Goal: Transaction & Acquisition: Purchase product/service

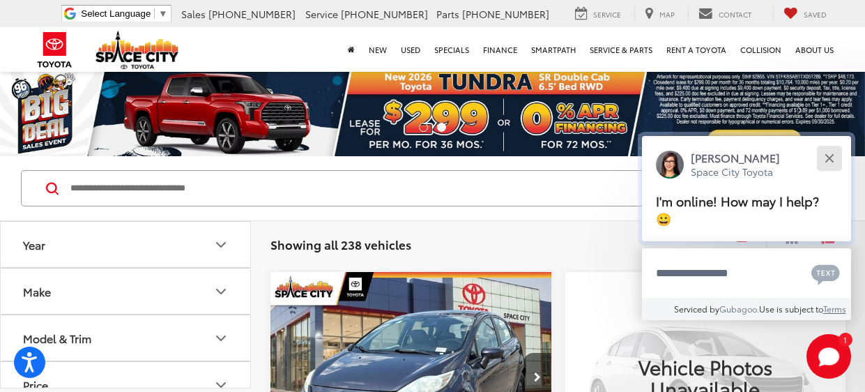
click at [826, 151] on button "Close" at bounding box center [829, 158] width 30 height 30
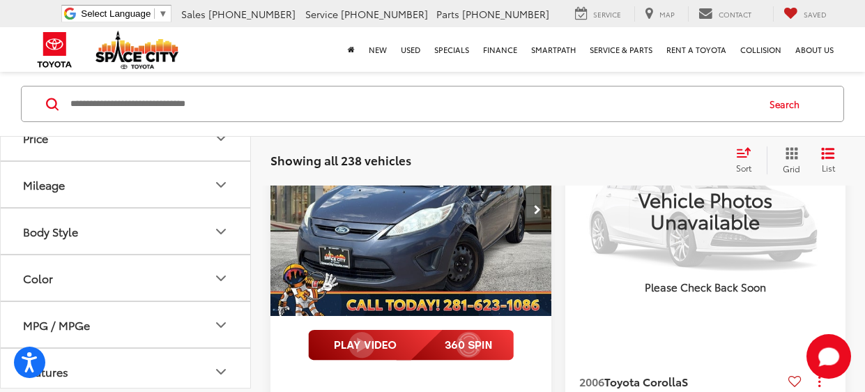
scroll to position [208, 0]
click at [184, 199] on button "Body Style" at bounding box center [126, 184] width 251 height 45
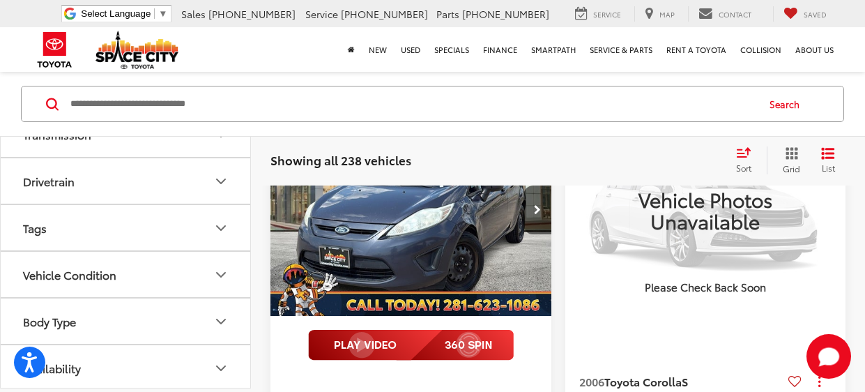
click at [198, 320] on button "Body Type" at bounding box center [126, 320] width 251 height 45
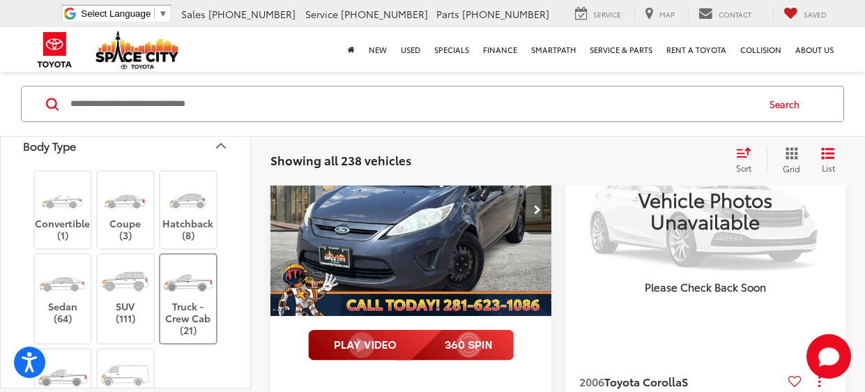
scroll to position [1129, 0]
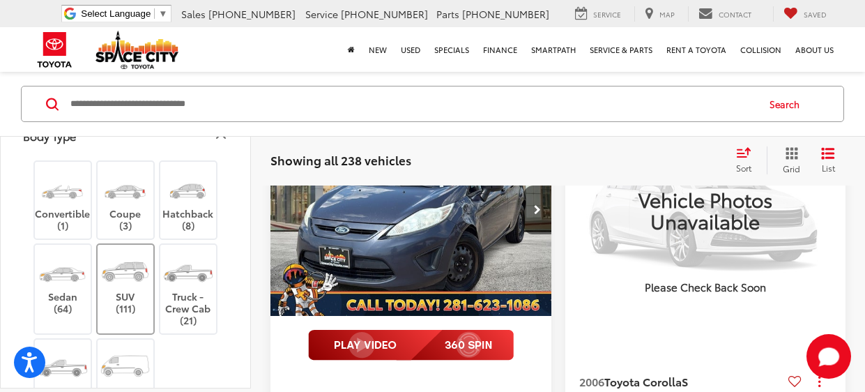
click at [137, 270] on img at bounding box center [125, 271] width 52 height 39
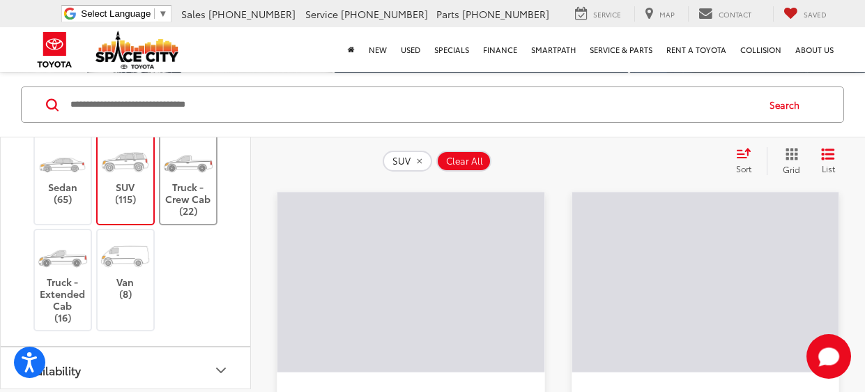
click at [201, 210] on label "Truck - Crew Cab (22)" at bounding box center [188, 179] width 56 height 75
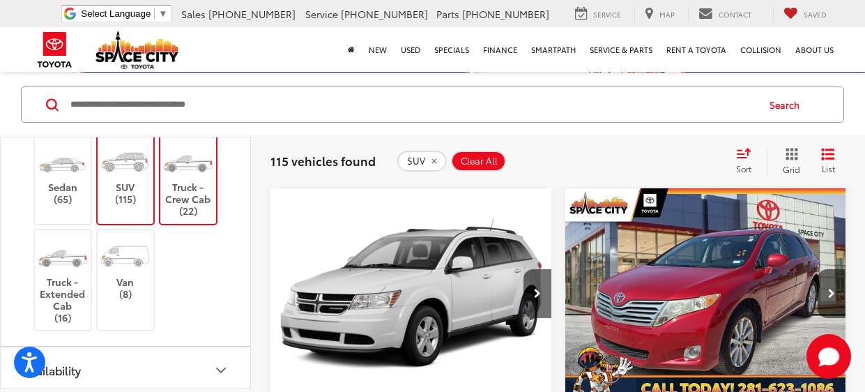
click at [190, 206] on label "Truck - Crew Cab (22)" at bounding box center [188, 179] width 56 height 75
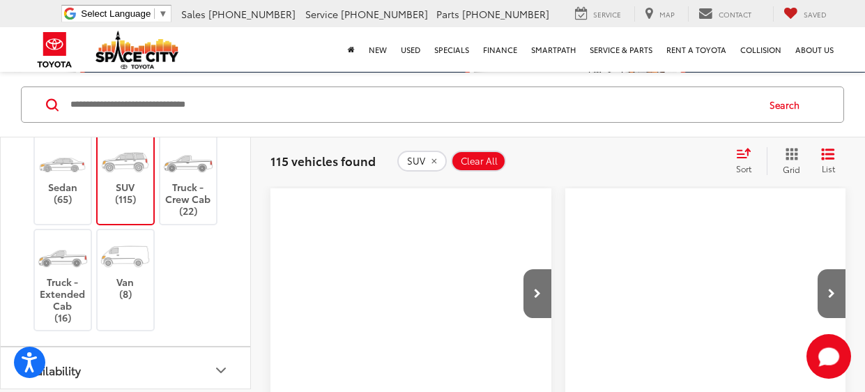
click at [192, 155] on img at bounding box center [188, 161] width 52 height 39
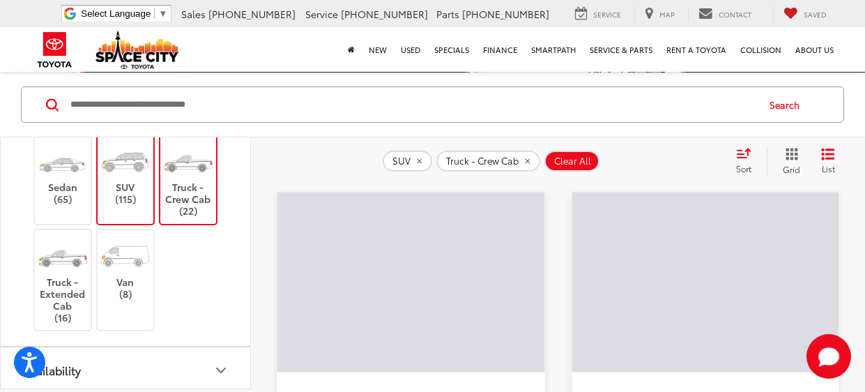
click at [52, 289] on label "Truck - Extended Cab (16)" at bounding box center [63, 280] width 56 height 86
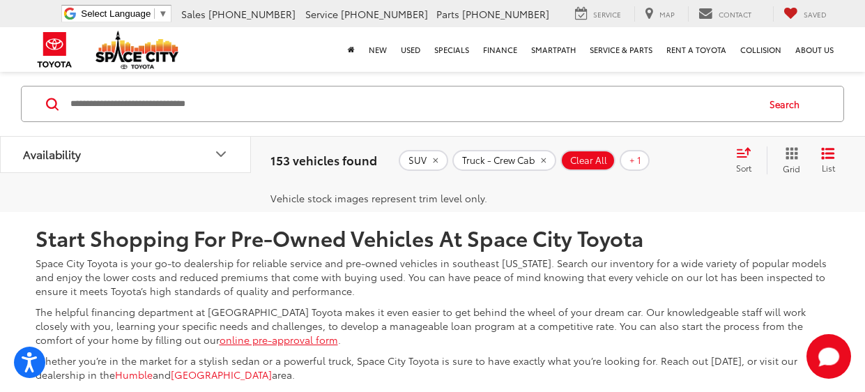
scroll to position [4897, 0]
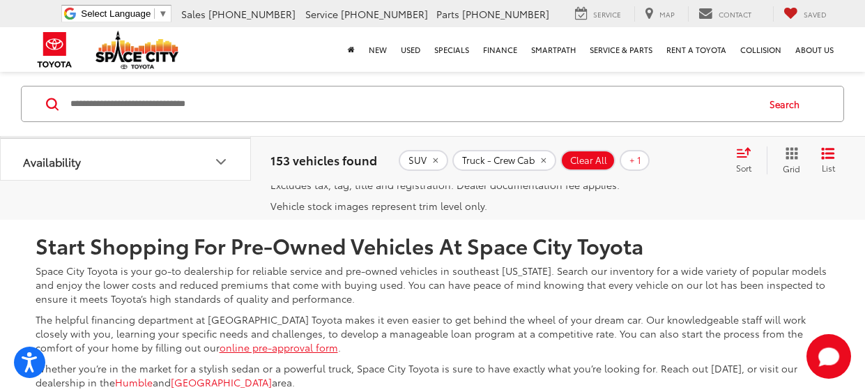
click at [594, 128] on link "2" at bounding box center [605, 115] width 22 height 25
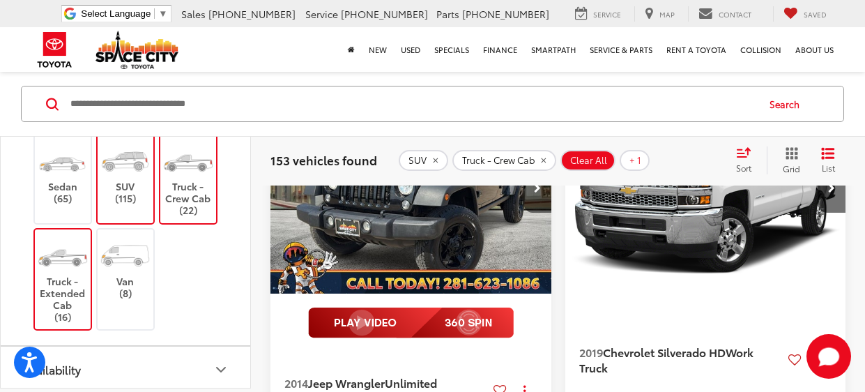
scroll to position [1787, 0]
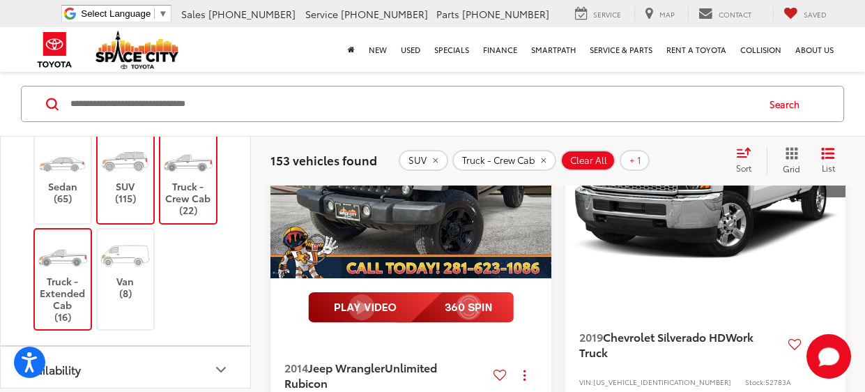
click at [536, 178] on icon "Next image" at bounding box center [537, 173] width 7 height 10
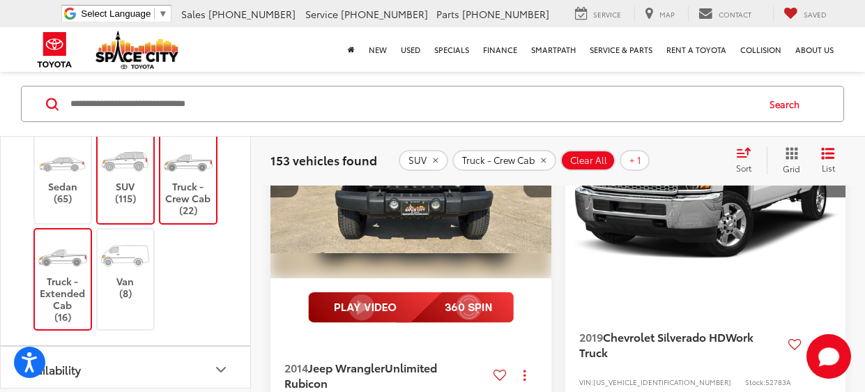
click at [536, 178] on icon "Next image" at bounding box center [537, 173] width 7 height 10
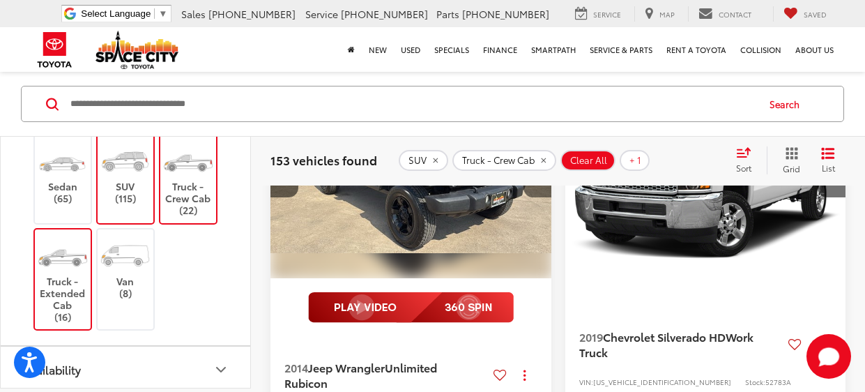
click at [536, 178] on icon "Next image" at bounding box center [537, 173] width 7 height 10
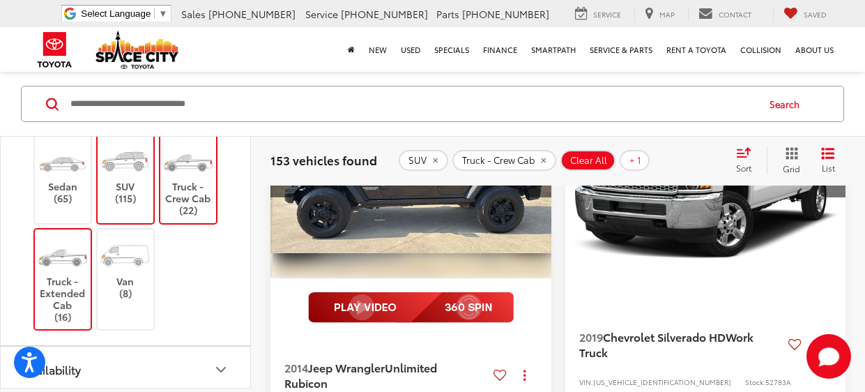
scroll to position [0, 848]
click at [536, 178] on icon "Next image" at bounding box center [537, 173] width 7 height 10
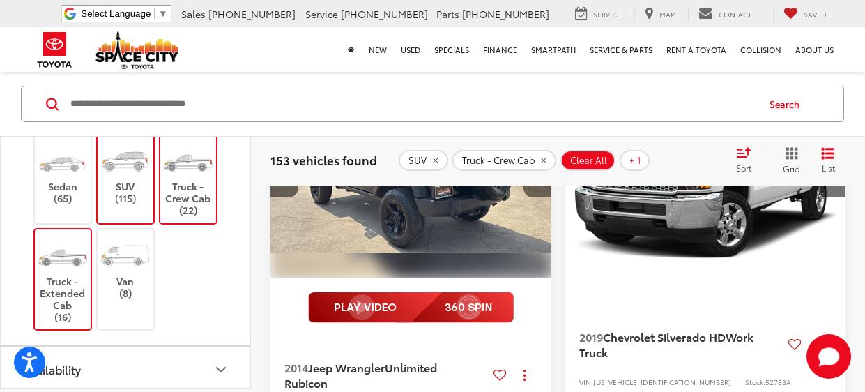
click at [536, 178] on icon "Next image" at bounding box center [537, 173] width 7 height 10
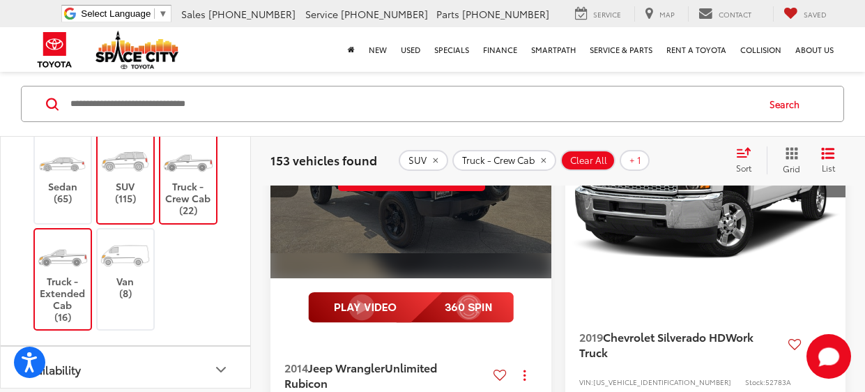
click at [536, 249] on div "View More" at bounding box center [411, 174] width 283 height 212
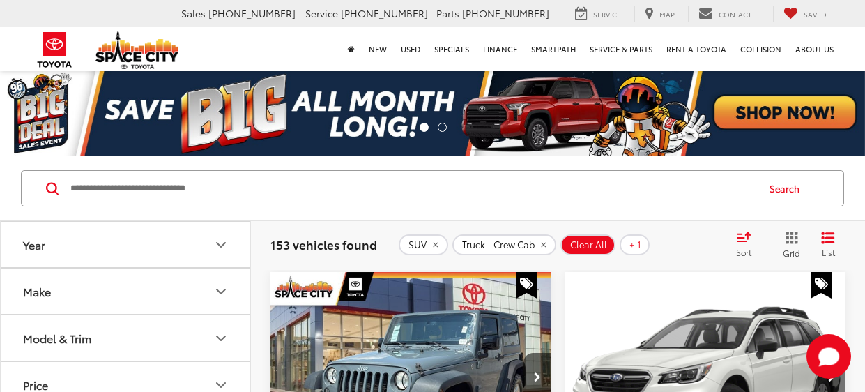
click at [332, 272] on img "2014 Jeep Wrangler Sport 0" at bounding box center [411, 378] width 283 height 212
